Goal: Entertainment & Leisure: Browse casually

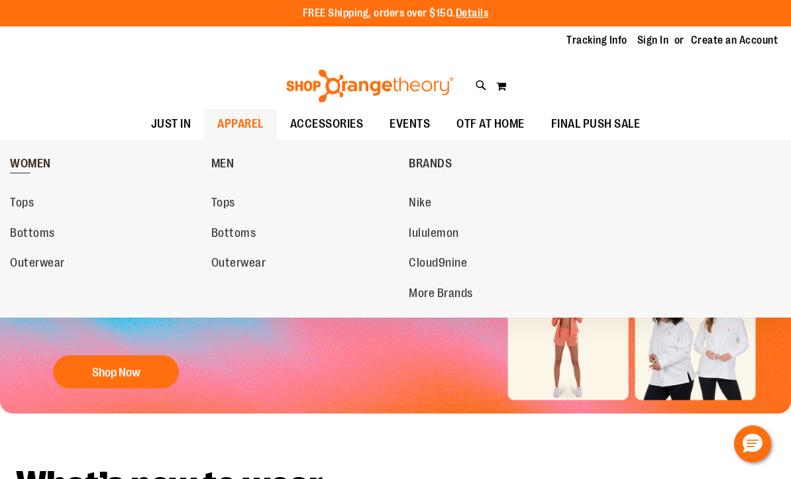
click at [32, 158] on span "WOMEN" at bounding box center [30, 165] width 41 height 17
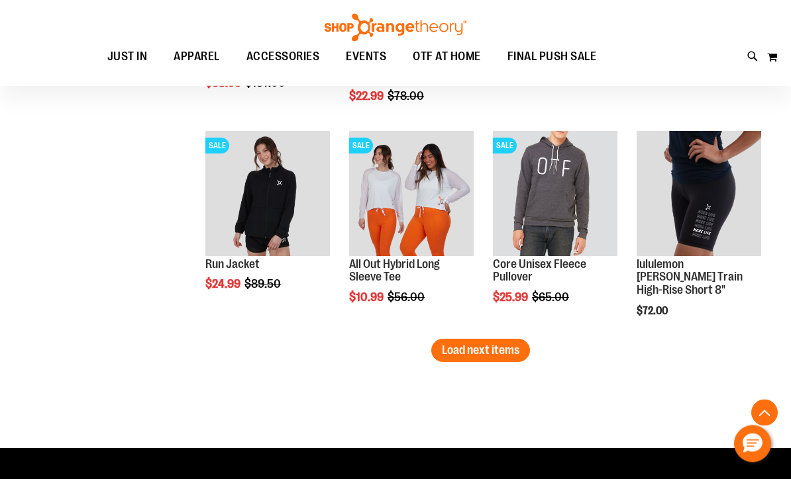
scroll to position [1847, 0]
click at [477, 354] on span "Load next items" at bounding box center [480, 350] width 77 height 13
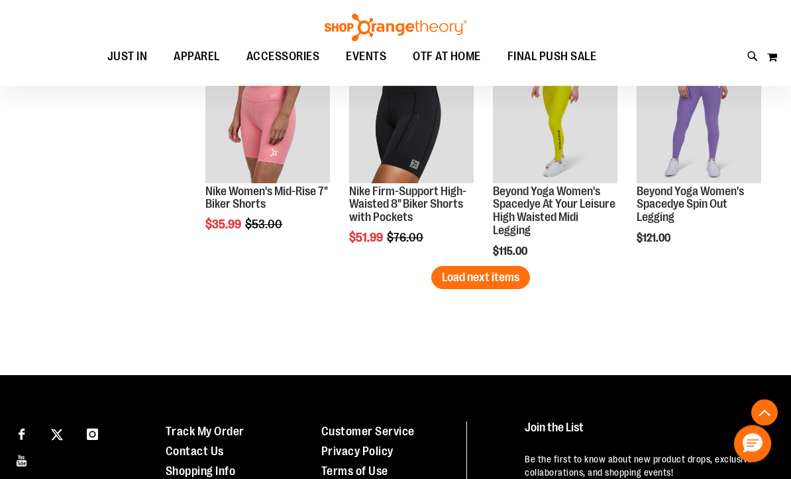
scroll to position [2609, 0]
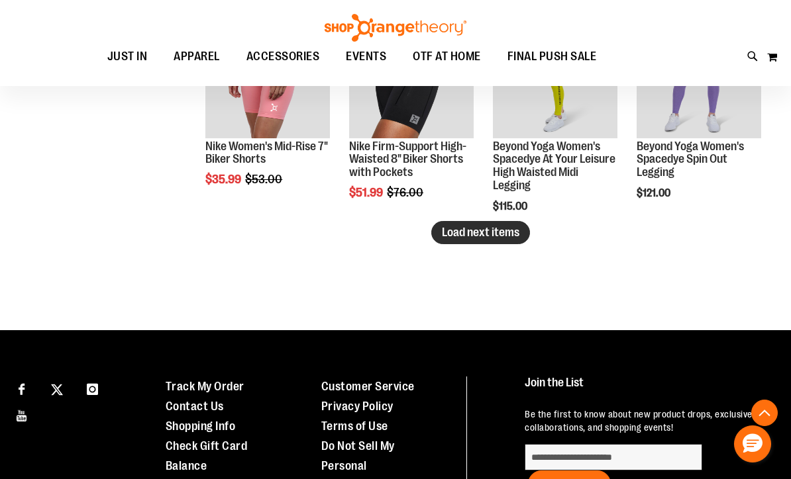
click at [465, 234] on span "Load next items" at bounding box center [480, 232] width 77 height 13
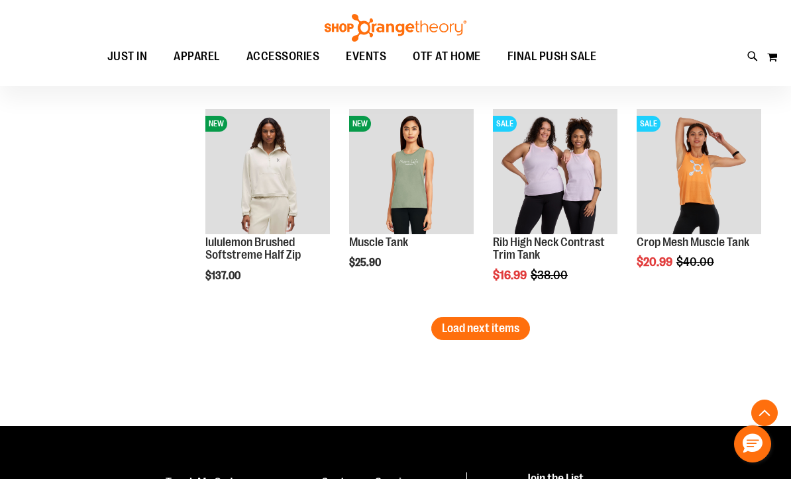
scroll to position [3158, 0]
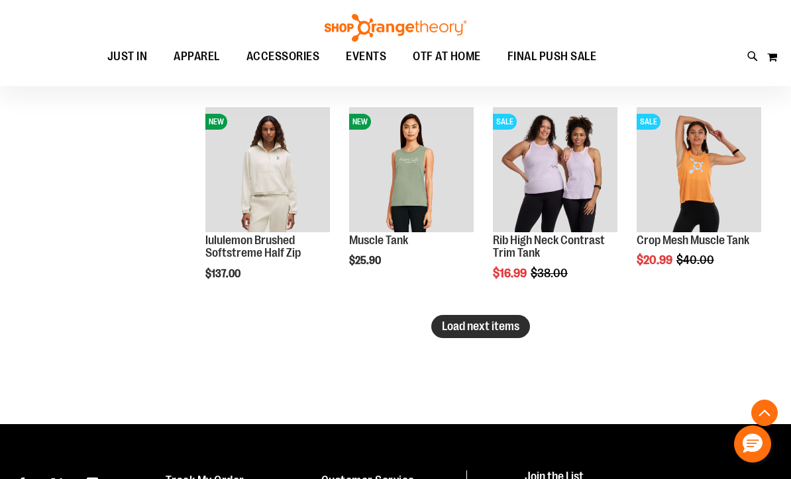
click at [483, 328] on span "Load next items" at bounding box center [480, 326] width 77 height 13
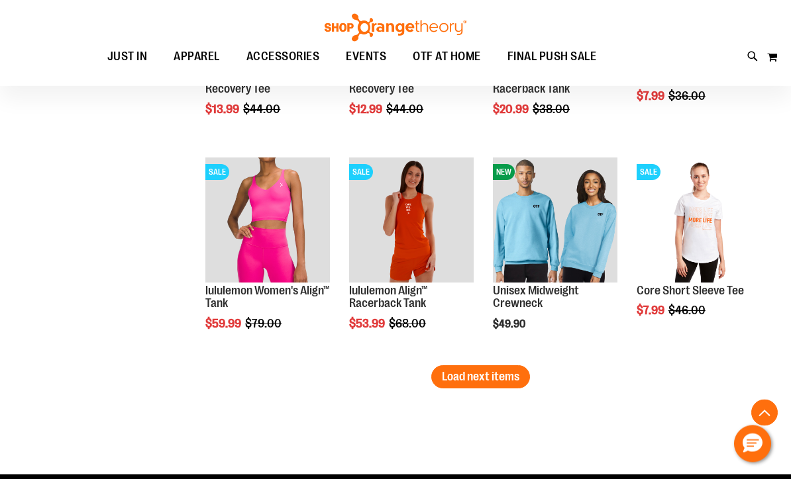
scroll to position [3751, 0]
click at [506, 381] on span "Load next items" at bounding box center [480, 376] width 77 height 13
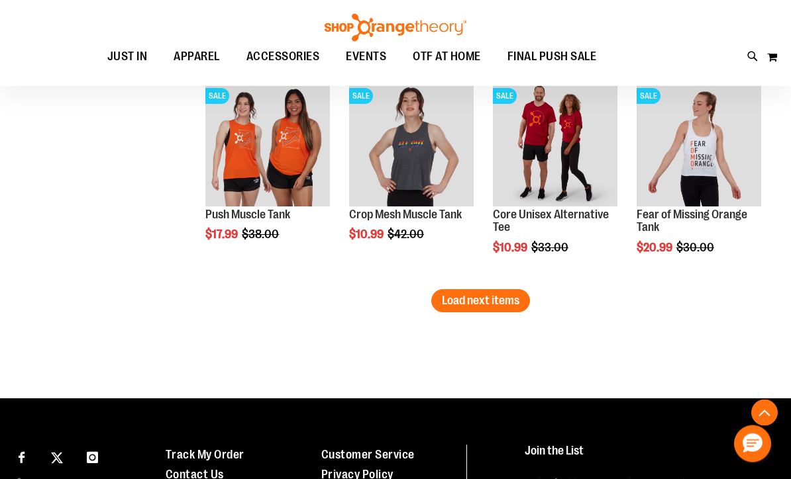
scroll to position [4472, 0]
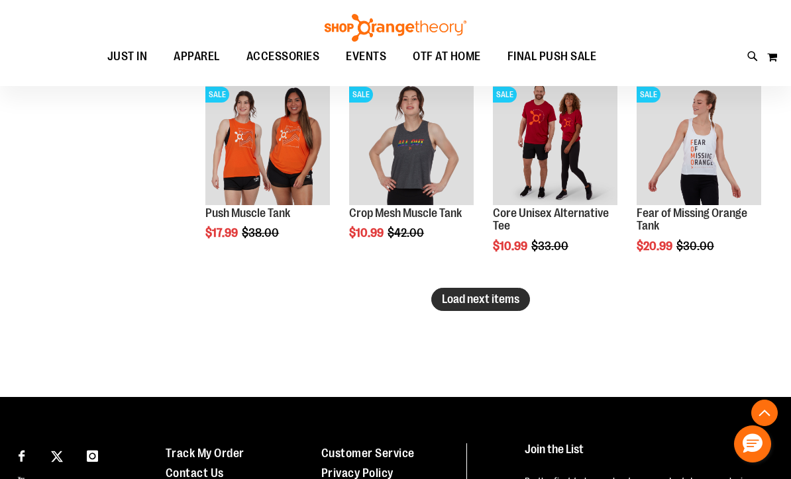
click at [490, 305] on span "Load next items" at bounding box center [480, 299] width 77 height 13
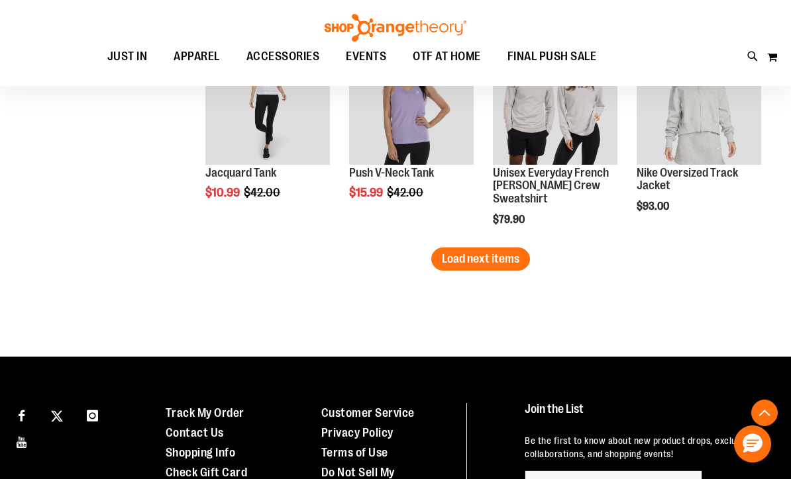
scroll to position [5155, 0]
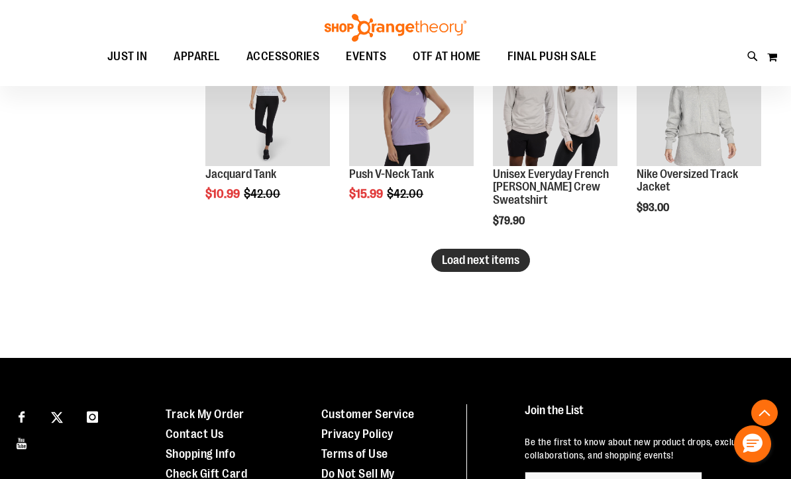
click at [486, 266] on span "Load next items" at bounding box center [480, 260] width 77 height 13
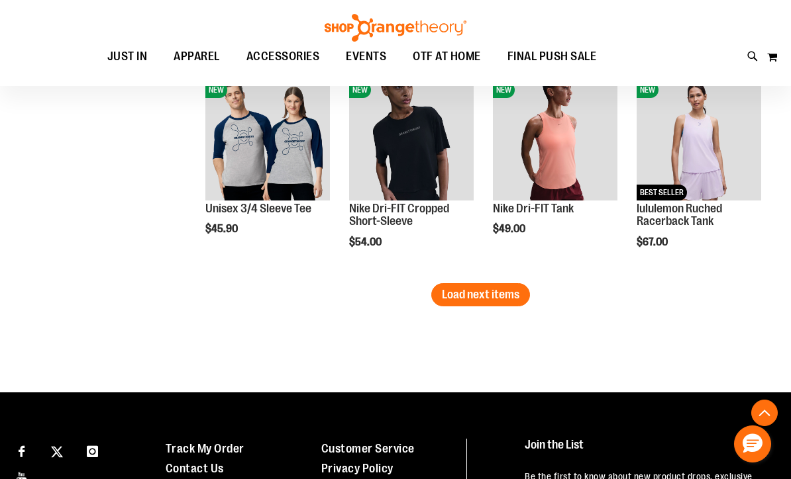
scroll to position [5783, 0]
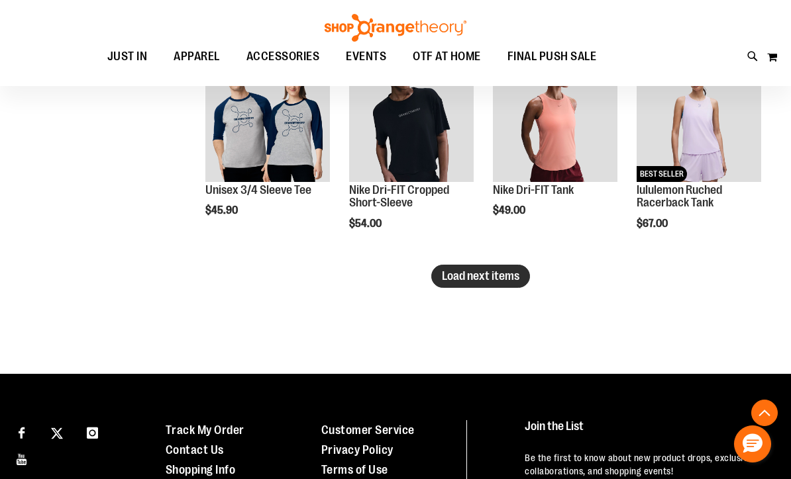
click at [505, 282] on span "Load next items" at bounding box center [480, 275] width 77 height 13
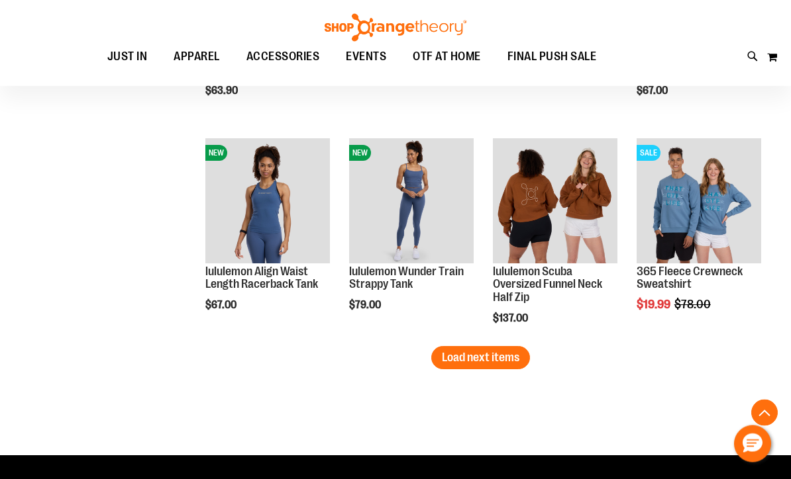
scroll to position [6345, 0]
click at [494, 368] on button "Load next items" at bounding box center [480, 357] width 99 height 23
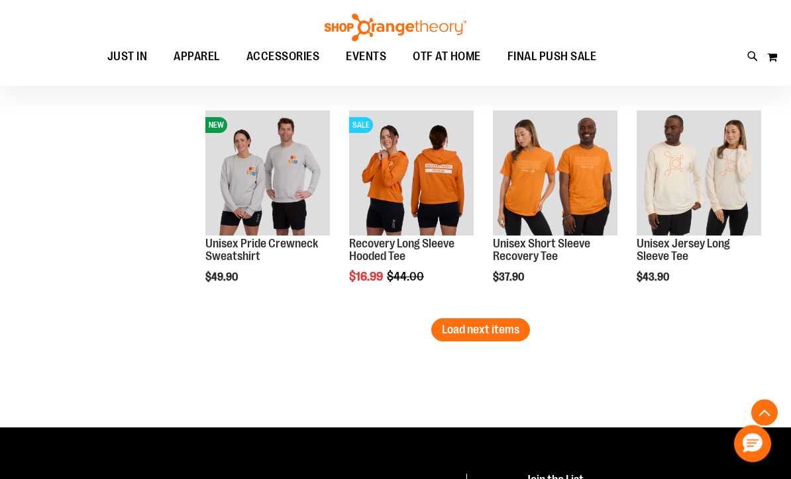
scroll to position [7016, 0]
click at [485, 327] on span "Load next items" at bounding box center [480, 329] width 77 height 13
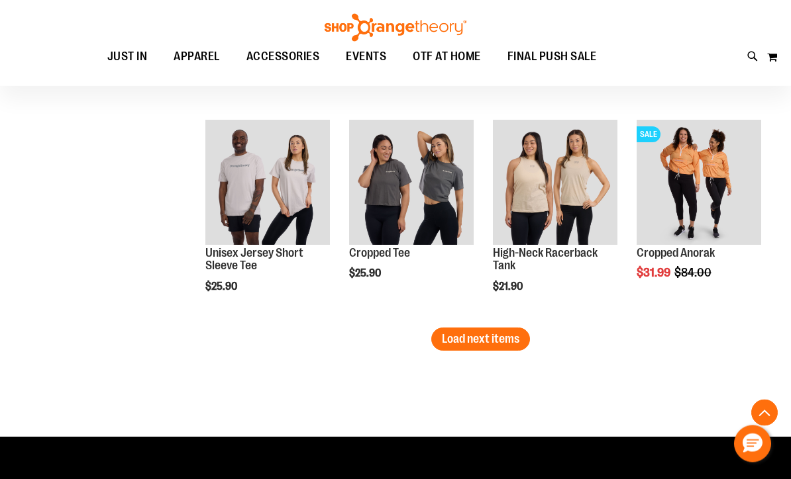
scroll to position [7650, 0]
click at [489, 343] on span "Load next items" at bounding box center [480, 338] width 77 height 13
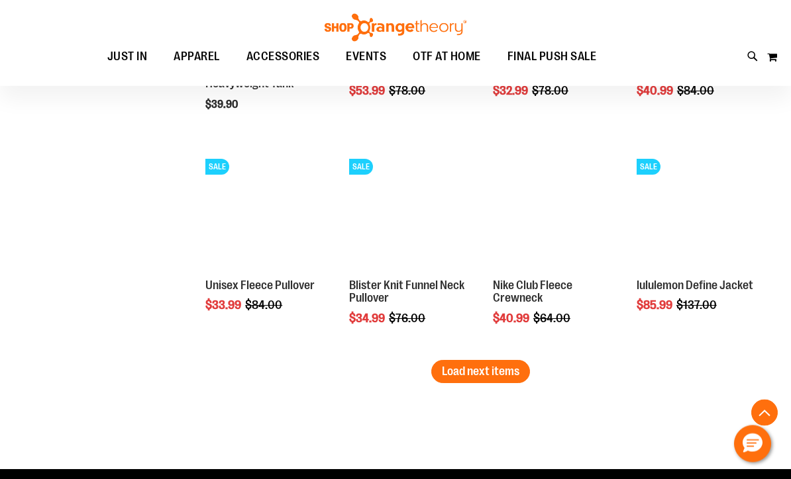
scroll to position [8261, 0]
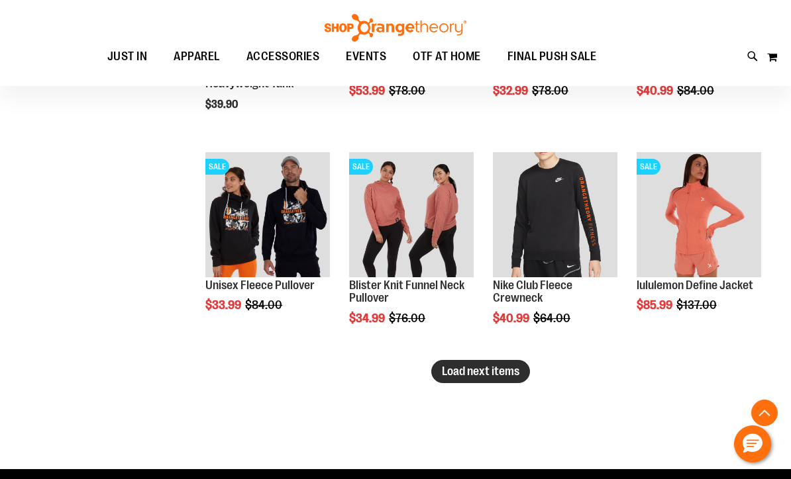
click at [482, 368] on span "Load next items" at bounding box center [480, 371] width 77 height 13
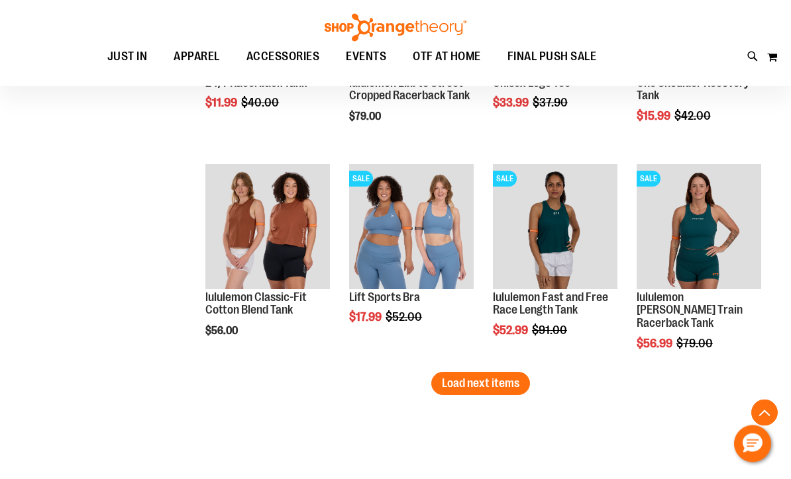
scroll to position [8893, 0]
click at [478, 379] on span "Load next items" at bounding box center [480, 383] width 77 height 13
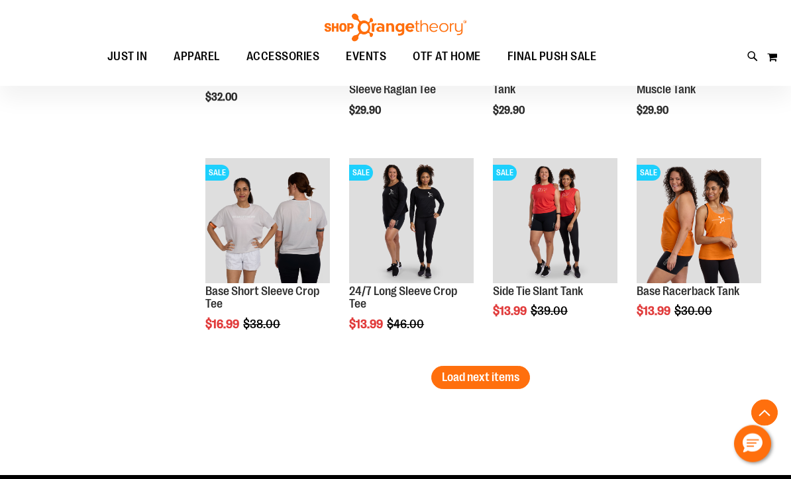
scroll to position [9543, 0]
click at [487, 373] on span "Load next items" at bounding box center [480, 377] width 77 height 13
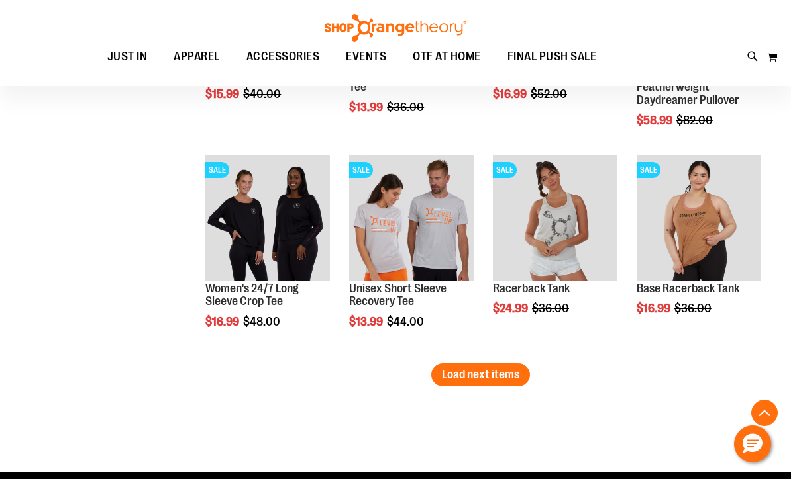
scroll to position [10189, 0]
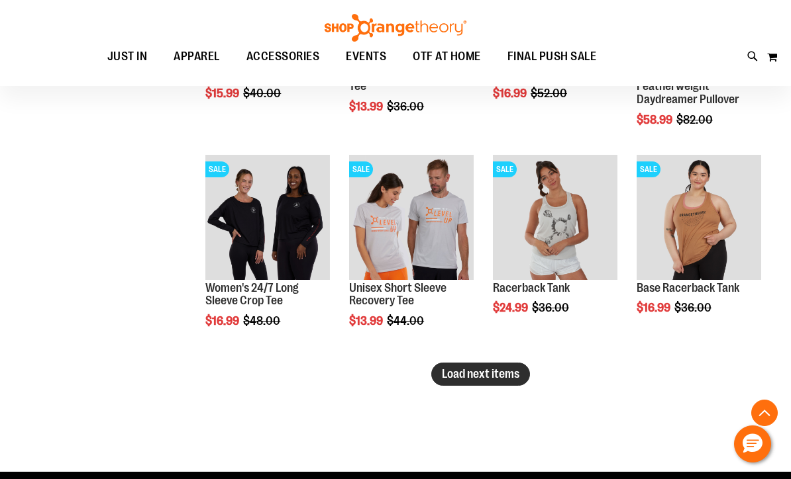
click at [475, 368] on span "Load next items" at bounding box center [480, 373] width 77 height 13
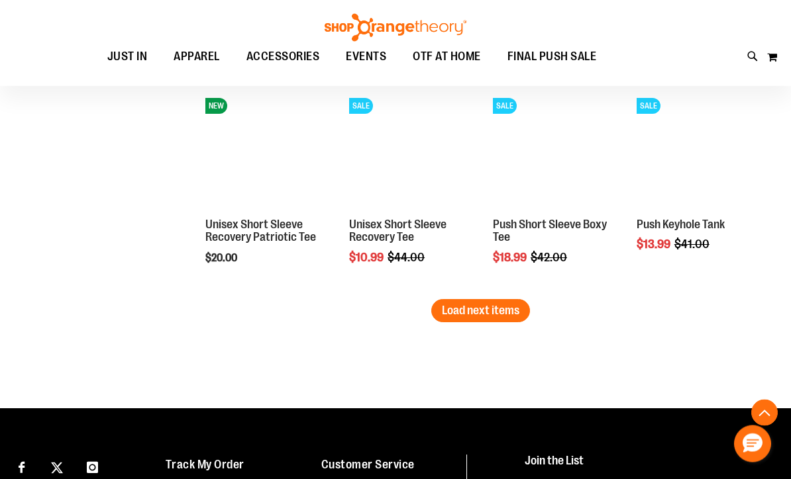
scroll to position [10897, 0]
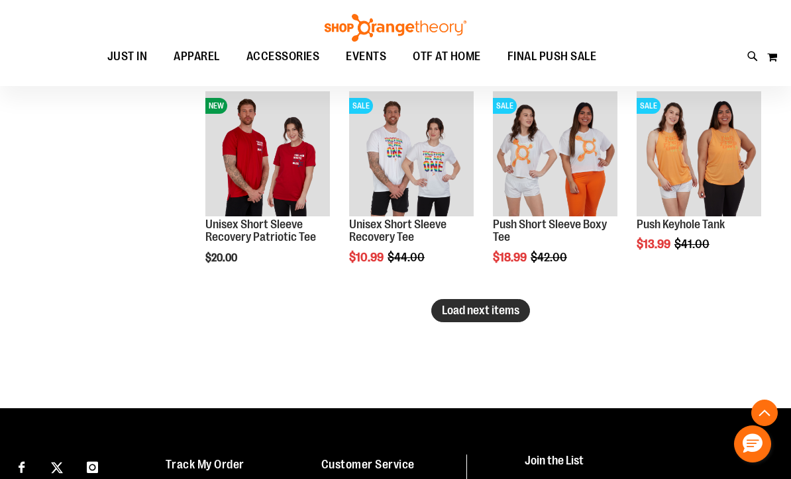
click at [497, 305] on span "Load next items" at bounding box center [480, 310] width 77 height 13
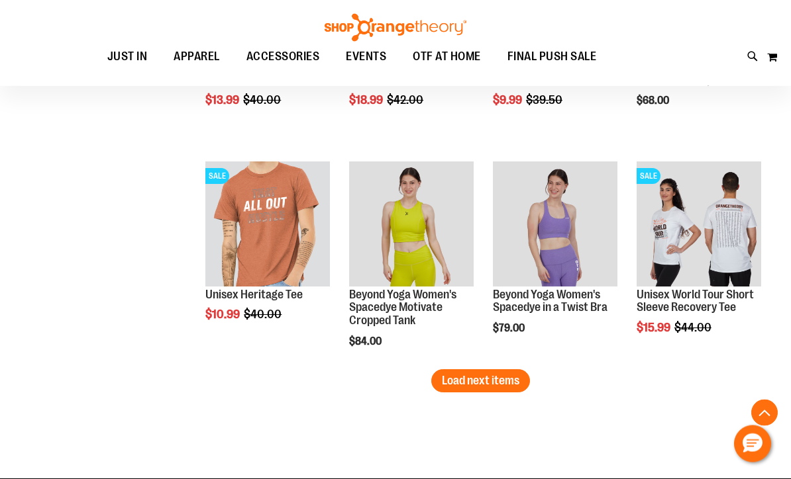
scroll to position [11470, 0]
click at [491, 381] on span "Load next items" at bounding box center [480, 380] width 77 height 13
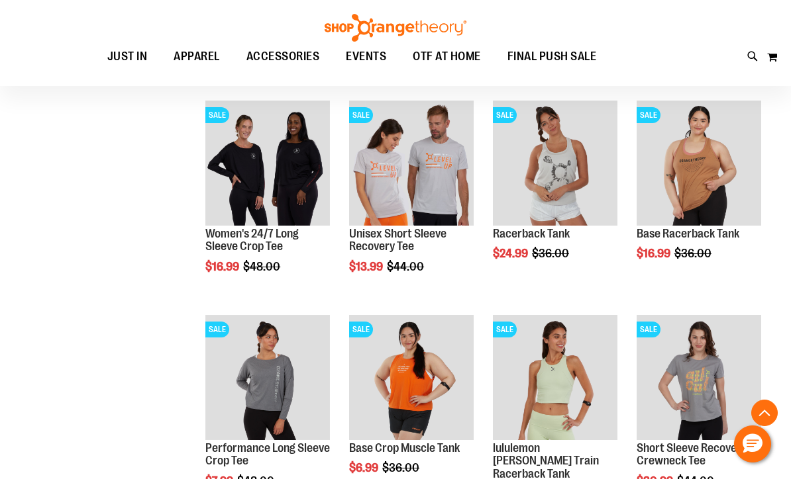
scroll to position [10211, 0]
